Goal: Task Accomplishment & Management: Use online tool/utility

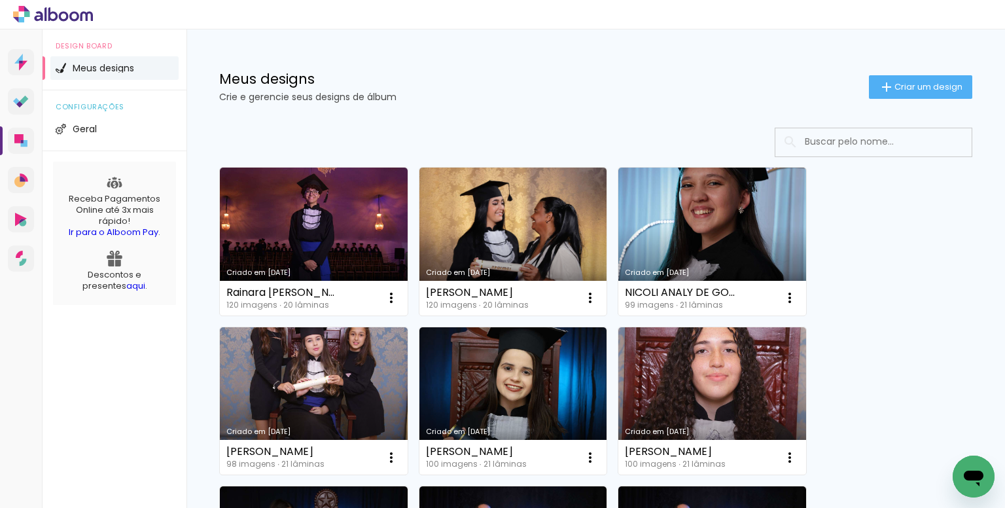
drag, startPoint x: 130, startPoint y: 396, endPoint x: 147, endPoint y: 391, distance: 17.6
click at [130, 396] on div "Design Board Meus designs configurações Geral Receba Pagamentos Online até 3x m…" at bounding box center [115, 283] width 144 height 508
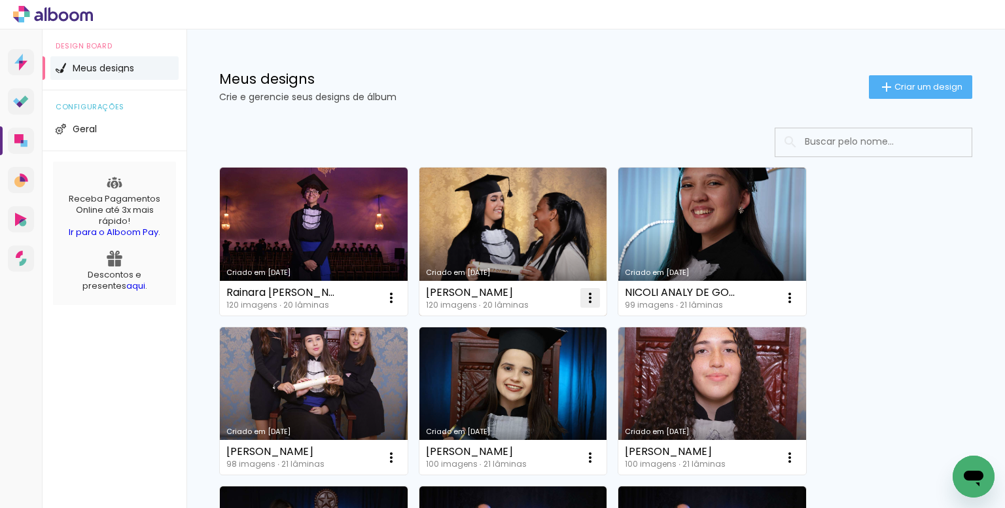
click at [399, 296] on iron-icon at bounding box center [391, 298] width 16 height 16
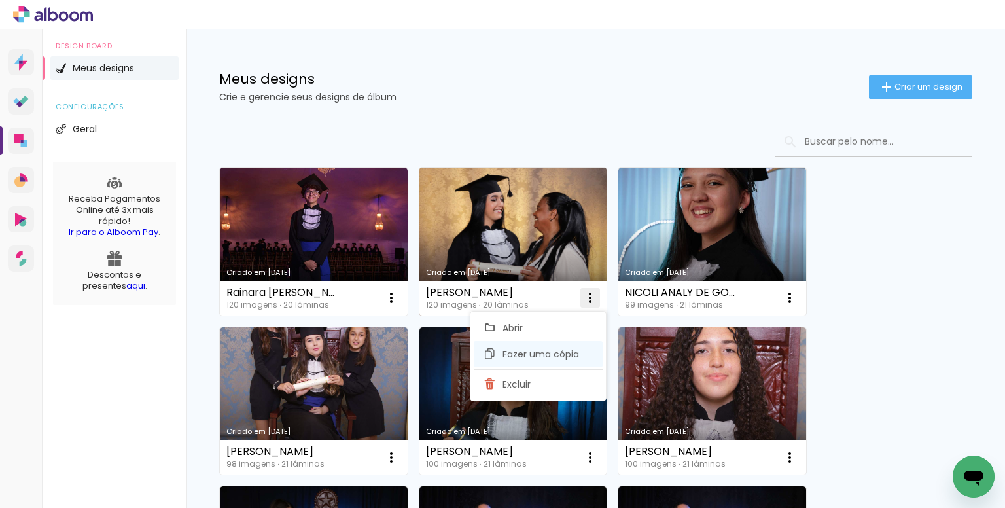
click at [525, 351] on span "Fazer uma cópia" at bounding box center [540, 353] width 77 height 9
type input "Cópia de [PERSON_NAME]"
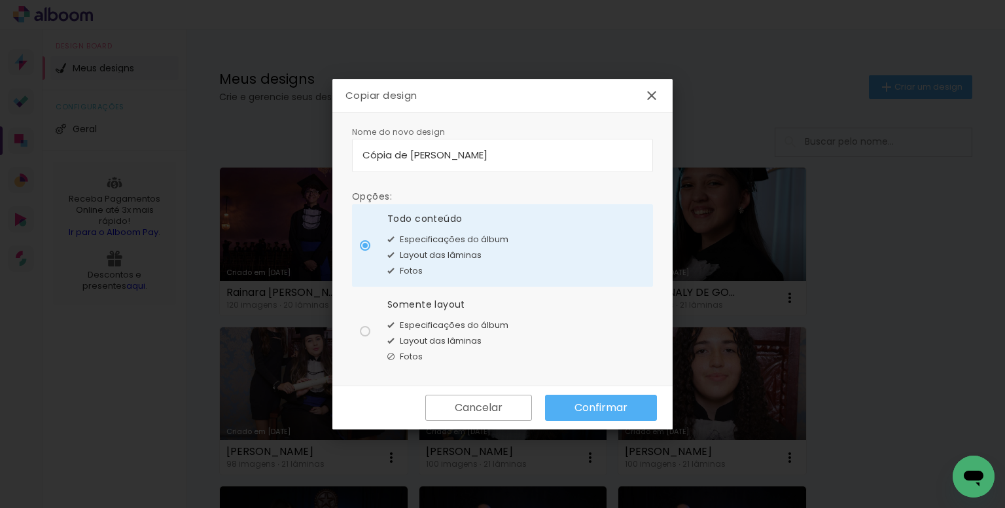
drag, startPoint x: 572, startPoint y: 154, endPoint x: 345, endPoint y: 153, distance: 227.6
click at [345, 153] on div "Nome do novo design Opções: Todo conteúdo Especificações do álbum Layout das lâ…" at bounding box center [502, 249] width 340 height 273
type input "w"
type input "[PERSON_NAME]"
type paper-input "[PERSON_NAME]"
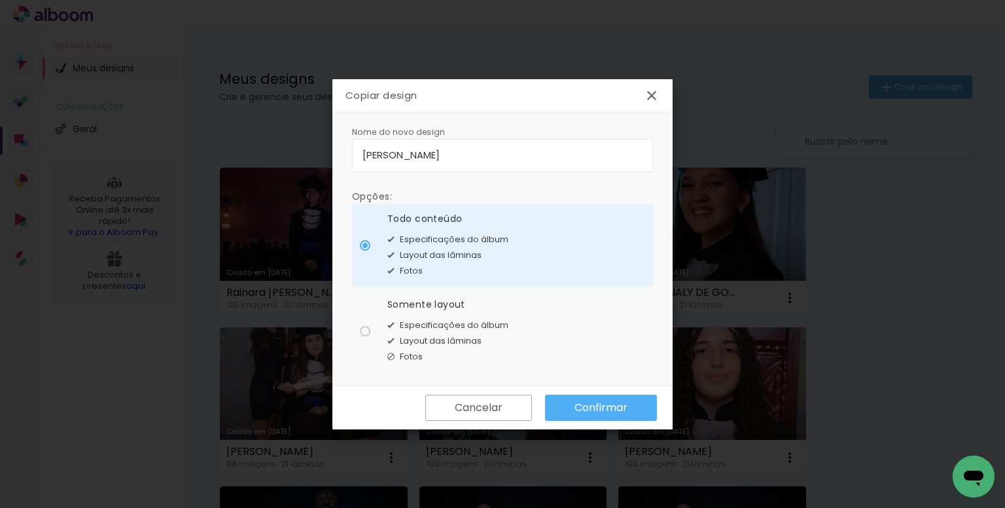
click at [436, 279] on div "Somente layout Especificações do álbum Layout das lâminas Fotos" at bounding box center [447, 245] width 121 height 67
type paper-radio-button "on"
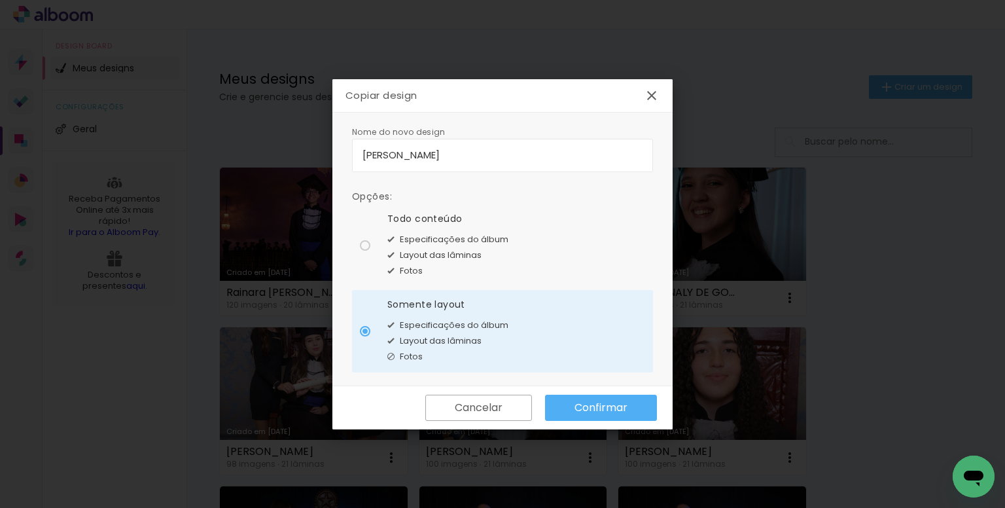
click at [0, 0] on slot "Confirmar" at bounding box center [0, 0] width 0 height 0
